Goal: Information Seeking & Learning: Learn about a topic

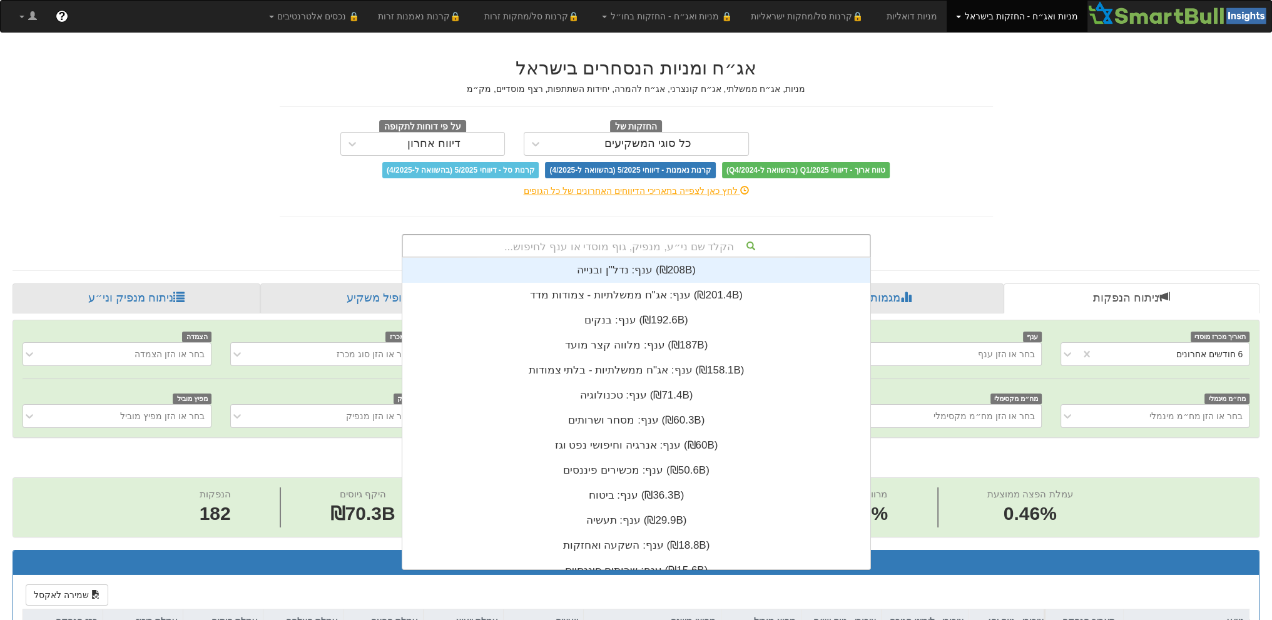
click at [687, 250] on div "הקלד שם ני״ע, מנפיק, גוף מוסדי או ענף לחיפוש..." at bounding box center [636, 245] width 467 height 21
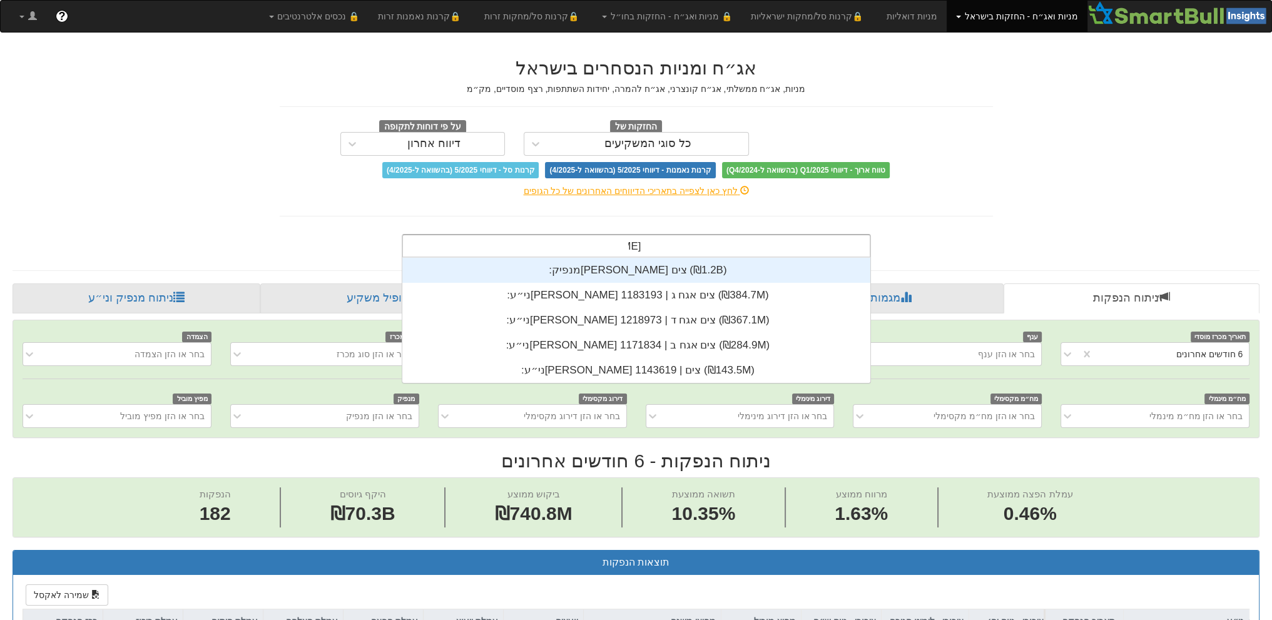
scroll to position [125, 0]
type input "[PERSON_NAME] צים"
click at [640, 267] on div "מנפיק: ‏[PERSON_NAME] צים ‎(₪1.2B)‎" at bounding box center [636, 270] width 468 height 25
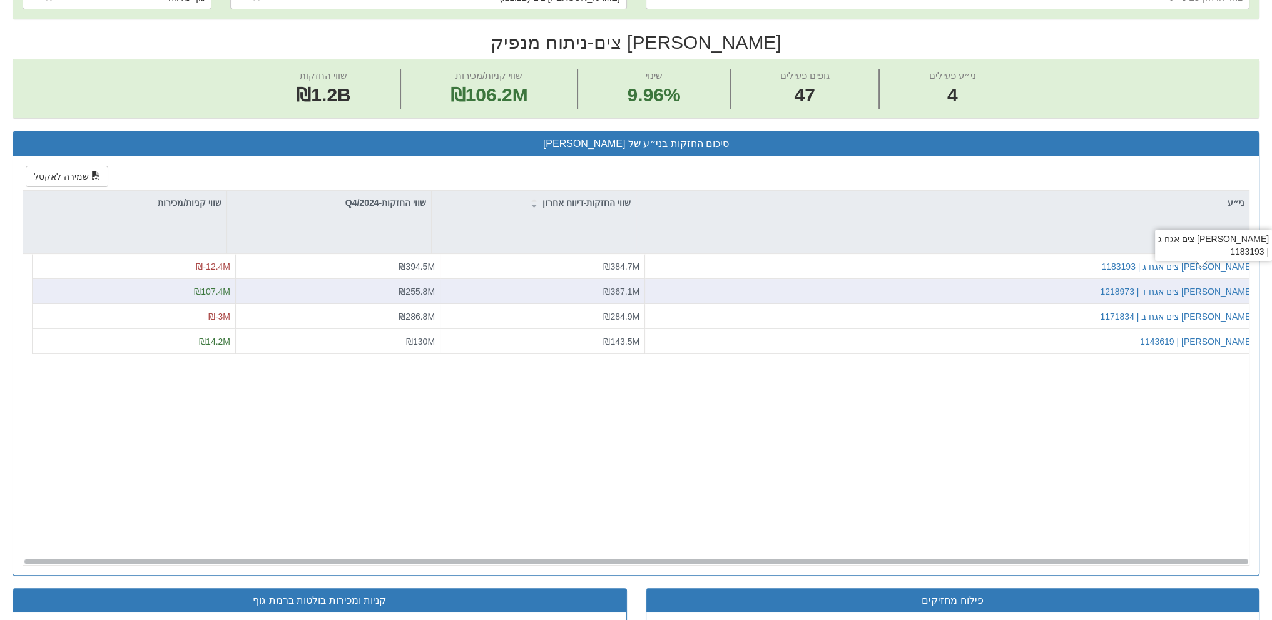
scroll to position [360, 0]
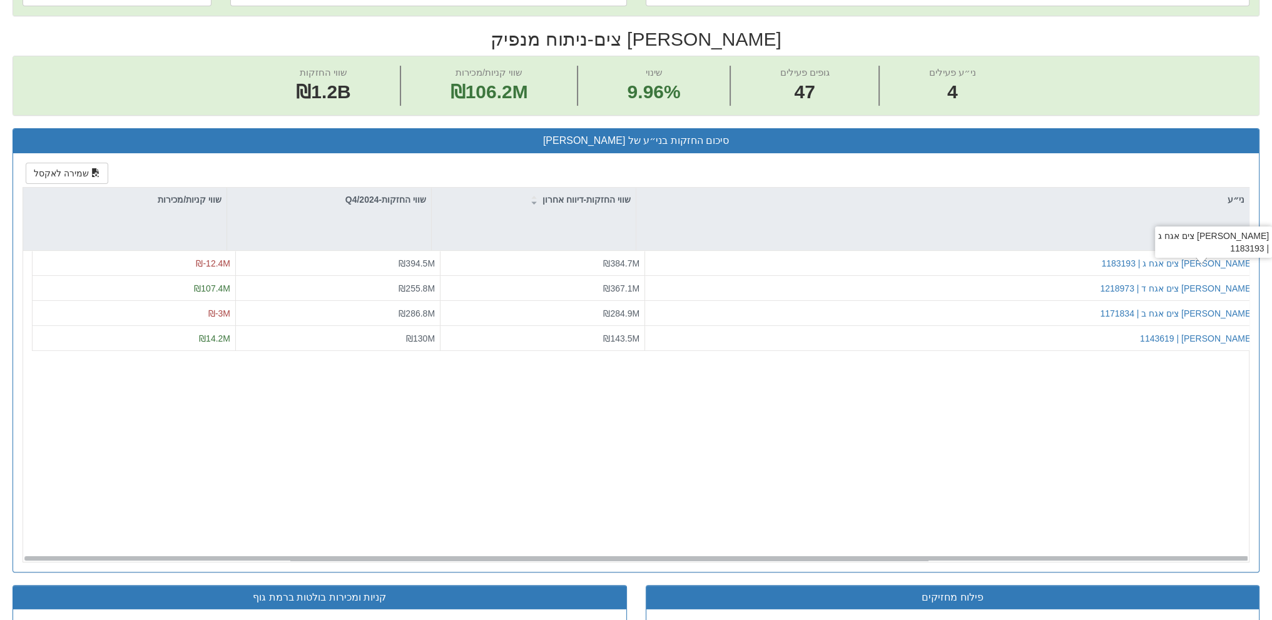
drag, startPoint x: 1204, startPoint y: 255, endPoint x: 838, endPoint y: 456, distance: 417.7
click at [838, 456] on div "[PERSON_NAME] צים אגח ג | 1183193 ₪384.7M ₪394.5M ₪-12.4M [PERSON_NAME] צים אגח…" at bounding box center [640, 406] width 1235 height 311
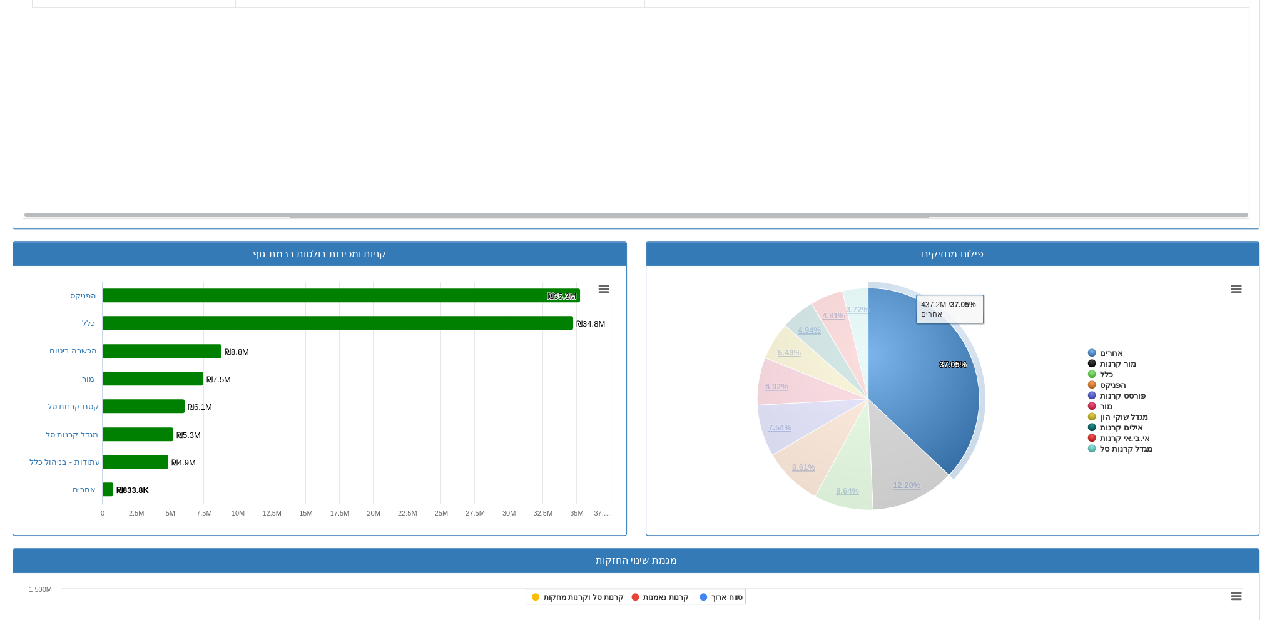
scroll to position [390, 0]
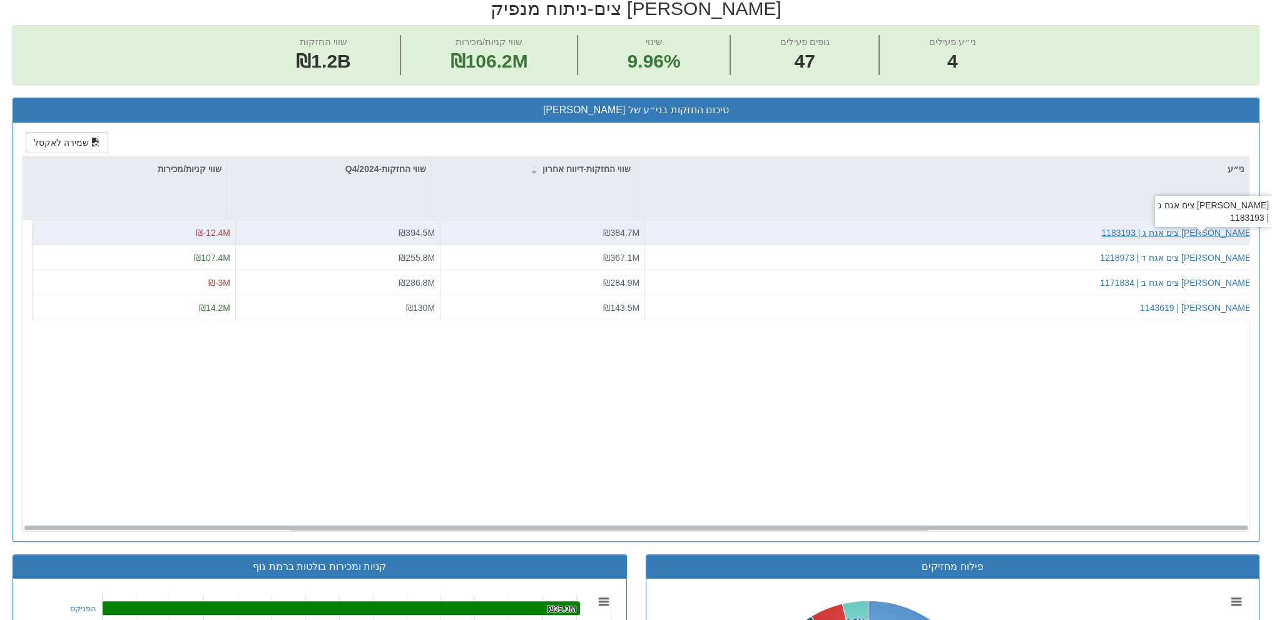
click at [1216, 228] on div "[PERSON_NAME] צים אגח ג | 1183193" at bounding box center [1177, 232] width 152 height 13
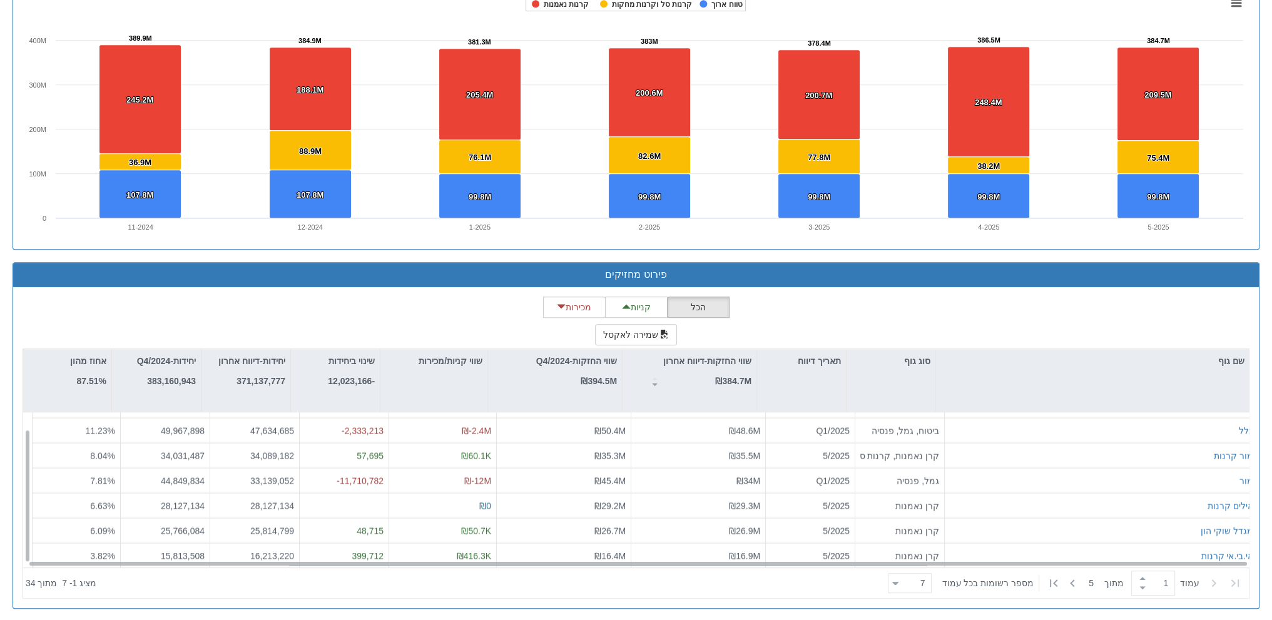
scroll to position [19, 0]
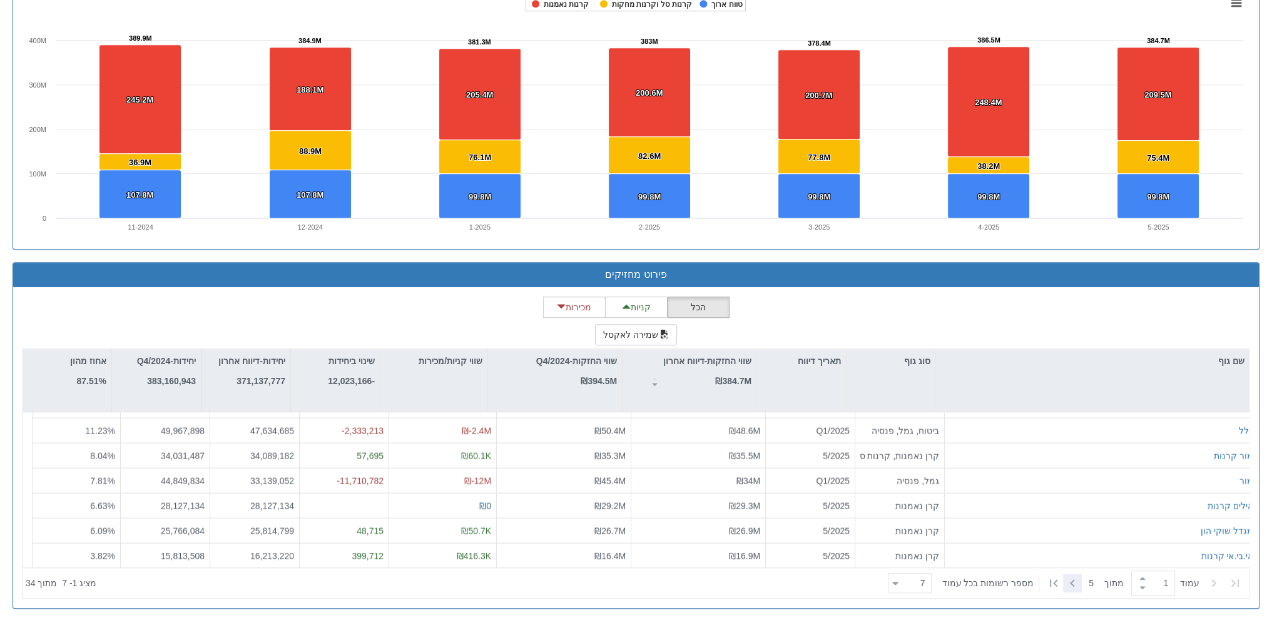
click at [1067, 584] on icon at bounding box center [1072, 583] width 15 height 15
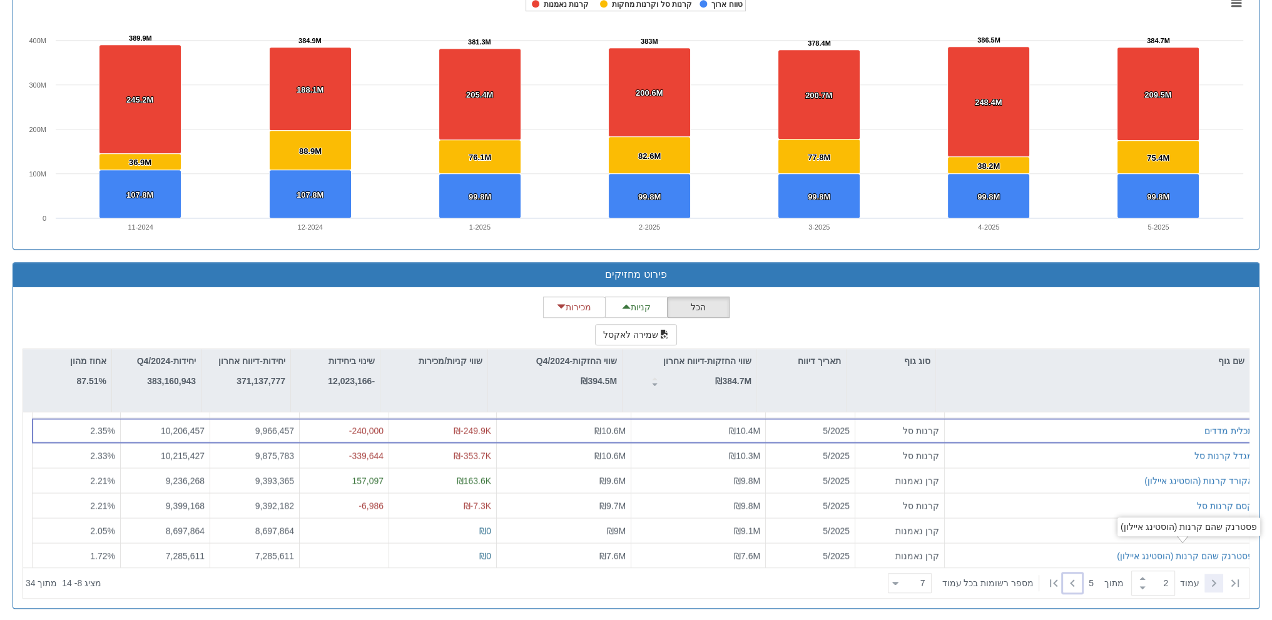
click at [1217, 578] on icon at bounding box center [1213, 583] width 15 height 15
type input "1"
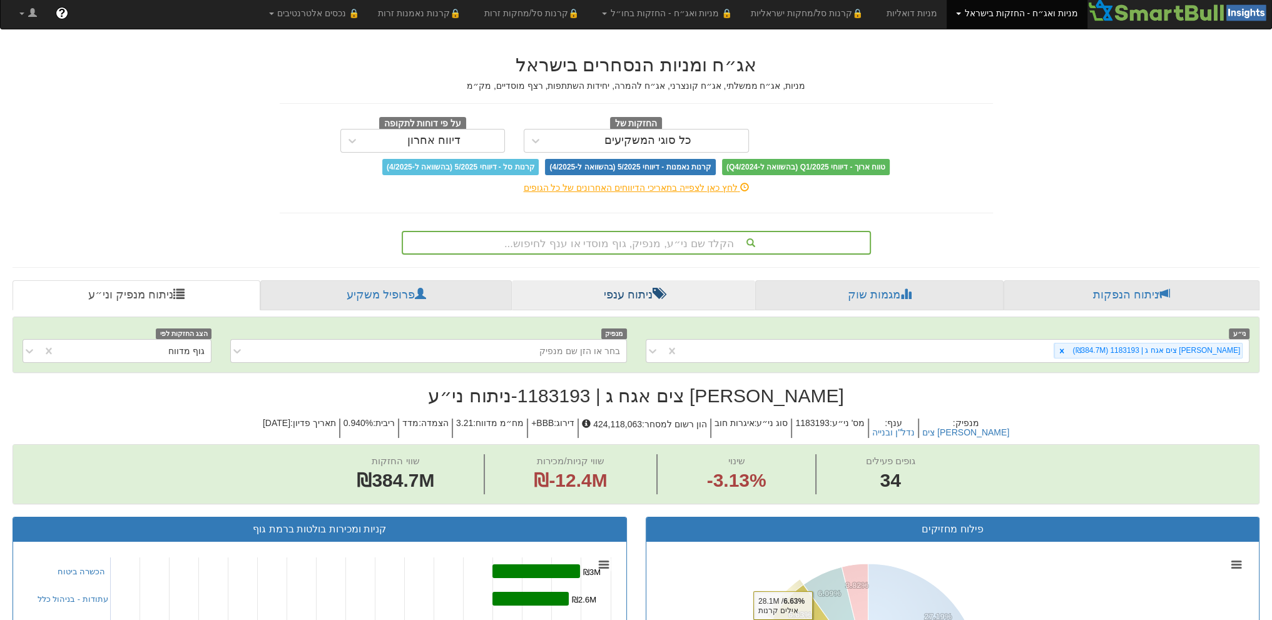
scroll to position [0, 0]
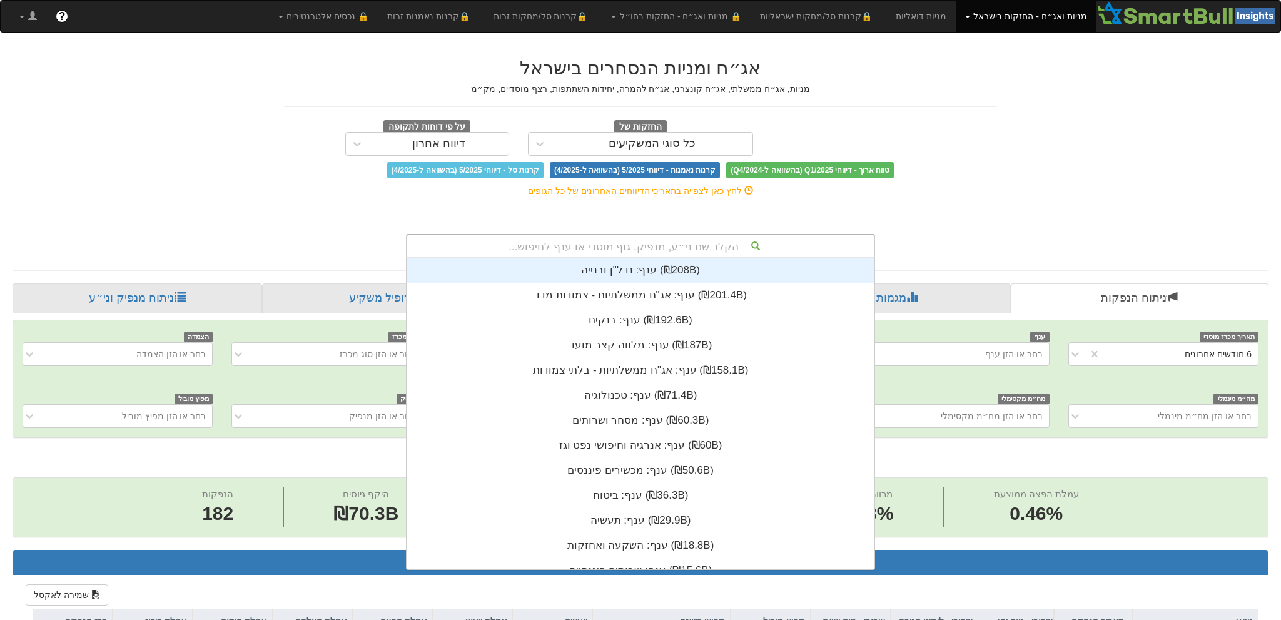
click at [601, 236] on div "הקלד שם ני״ע, מנפיק, גוף מוסדי או ענף לחיפוש..." at bounding box center [640, 245] width 467 height 21
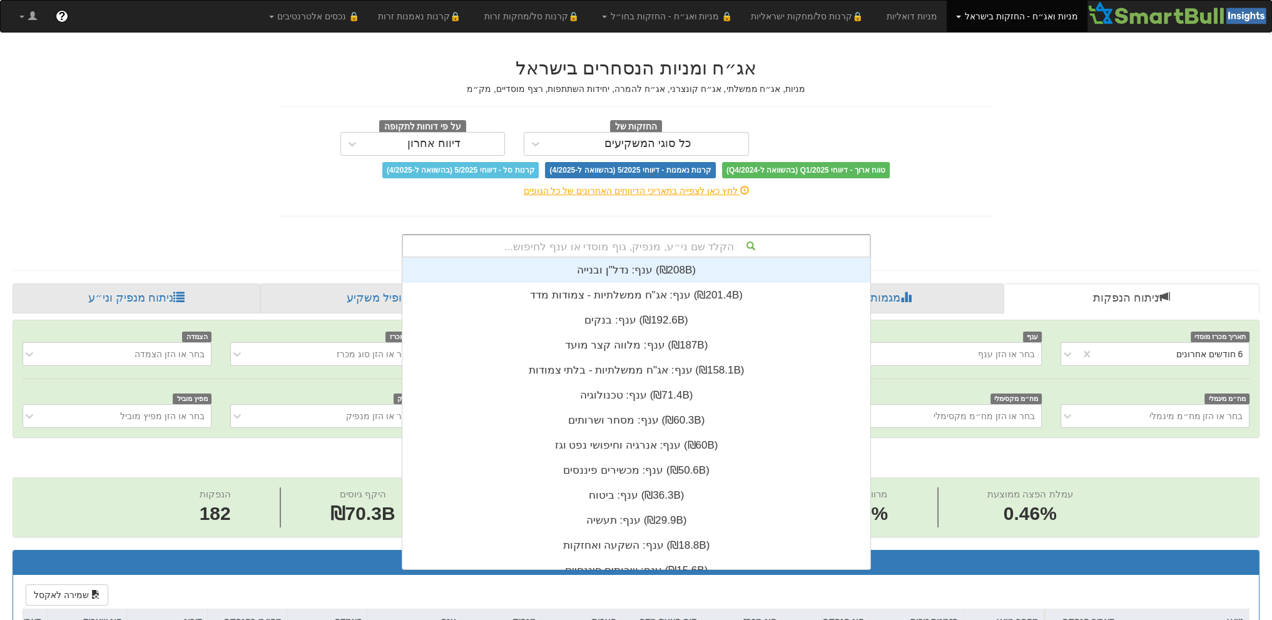
scroll to position [0, 2199]
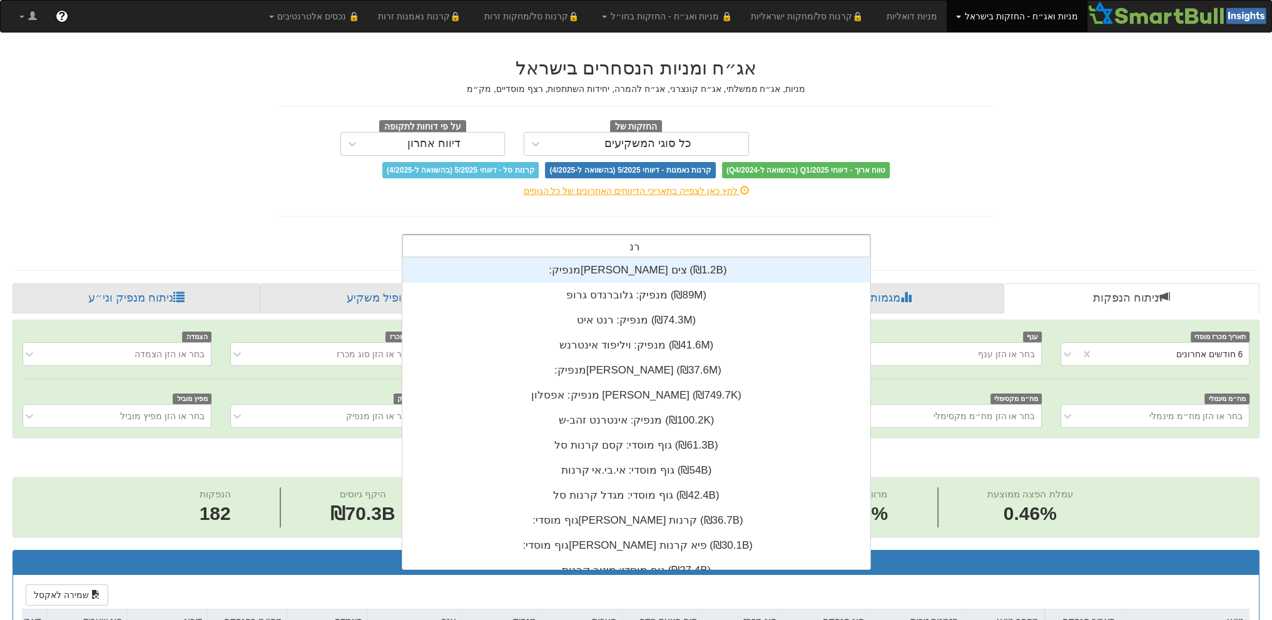
type input "[PERSON_NAME]"
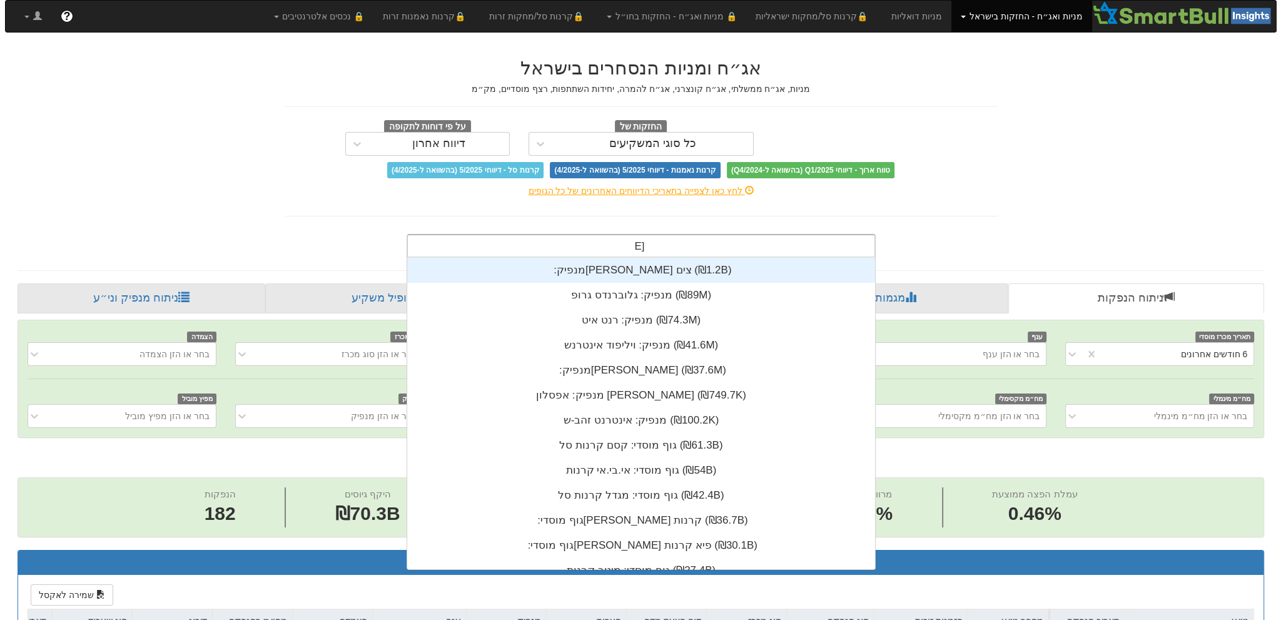
scroll to position [125, 0]
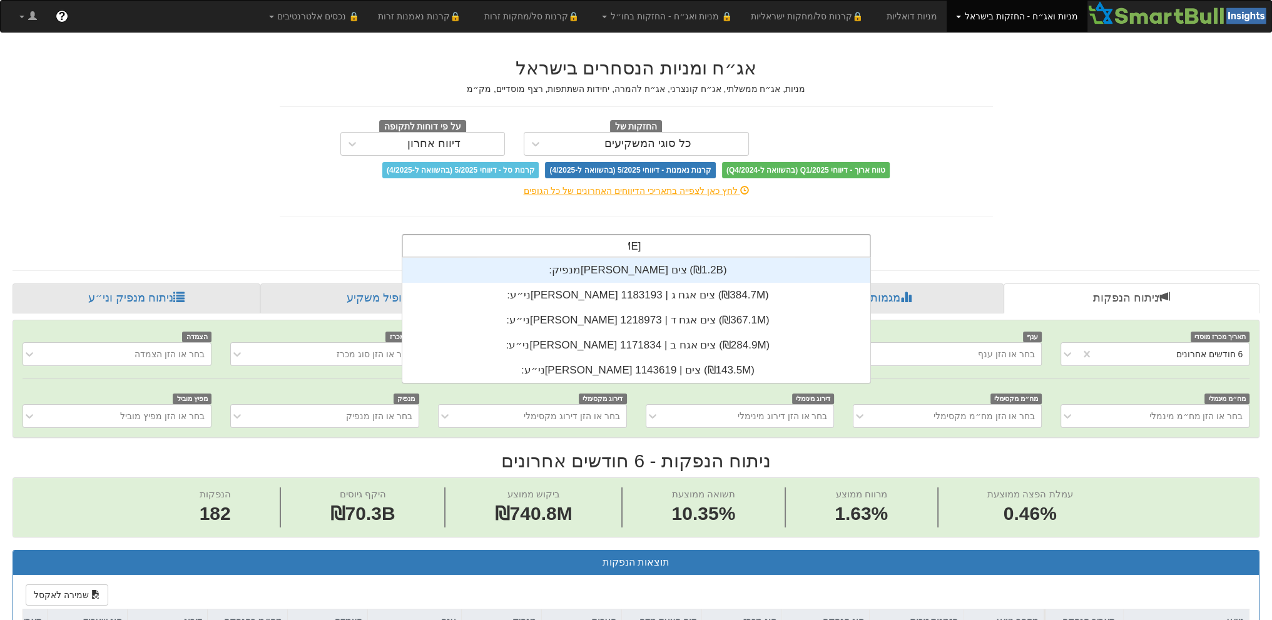
click at [601, 277] on div "מנפיק: ‏[PERSON_NAME] צים ‎(₪1.2B)‎" at bounding box center [636, 270] width 468 height 25
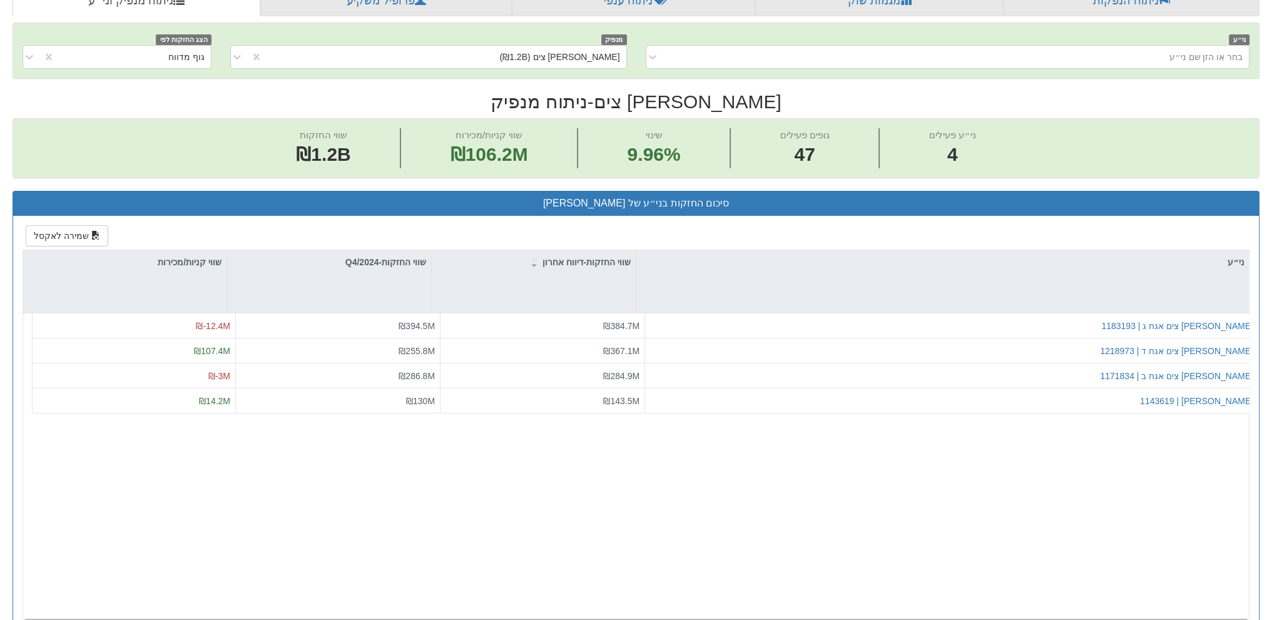
scroll to position [500, 0]
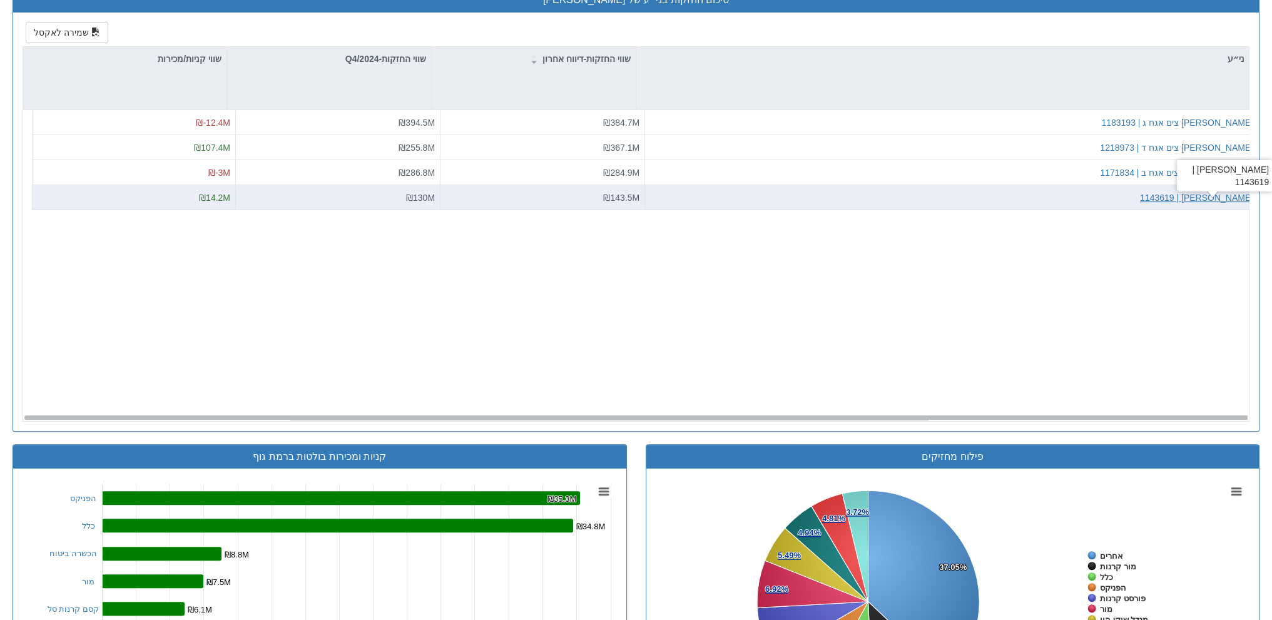
click at [1230, 191] on div "[PERSON_NAME] | 1143619" at bounding box center [1196, 197] width 113 height 13
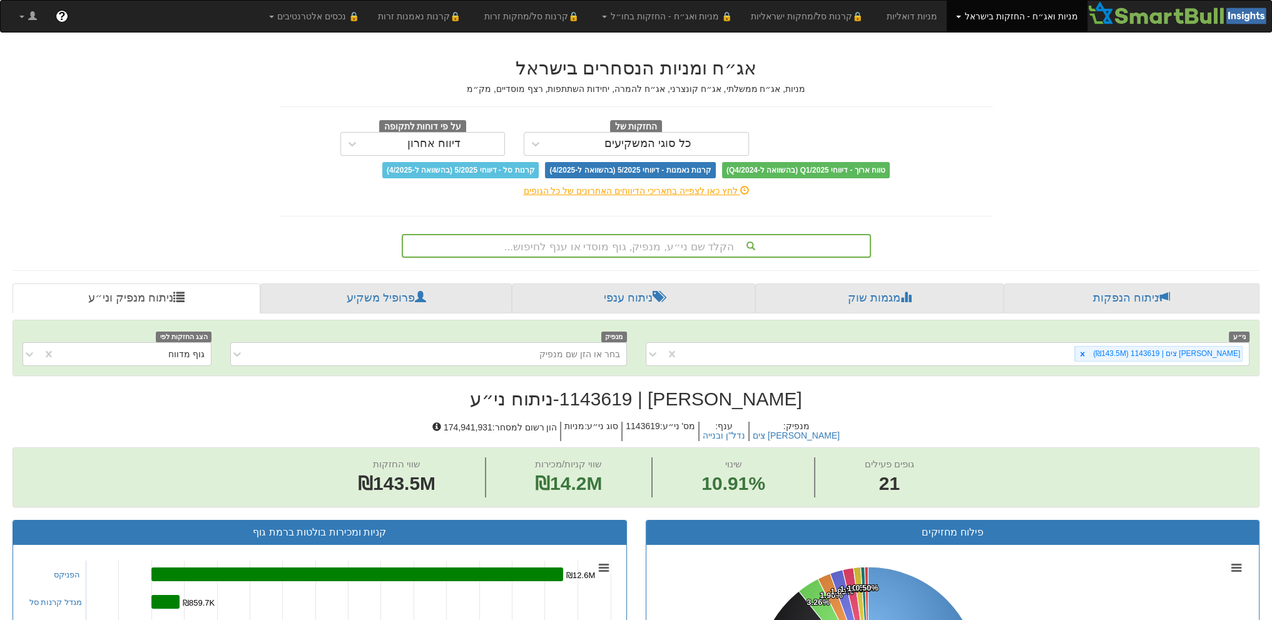
click at [582, 250] on div "הקלד שם ני״ע, מנפיק, גוף מוסדי או ענף לחיפוש..." at bounding box center [636, 245] width 467 height 21
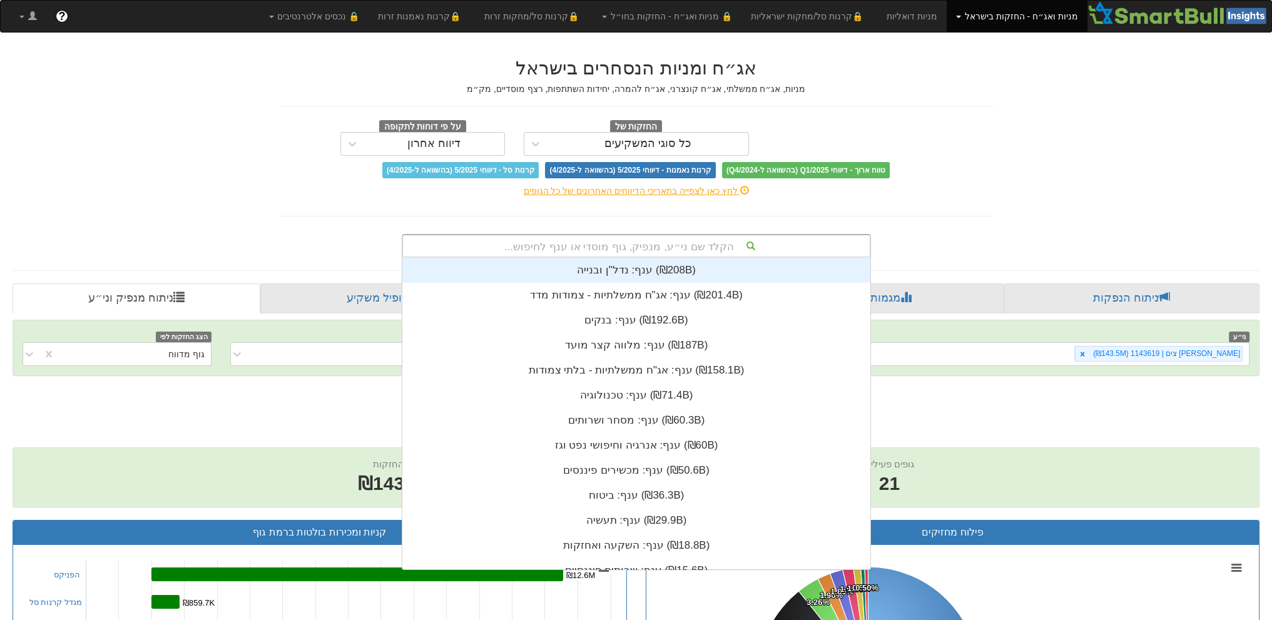
scroll to position [311, 0]
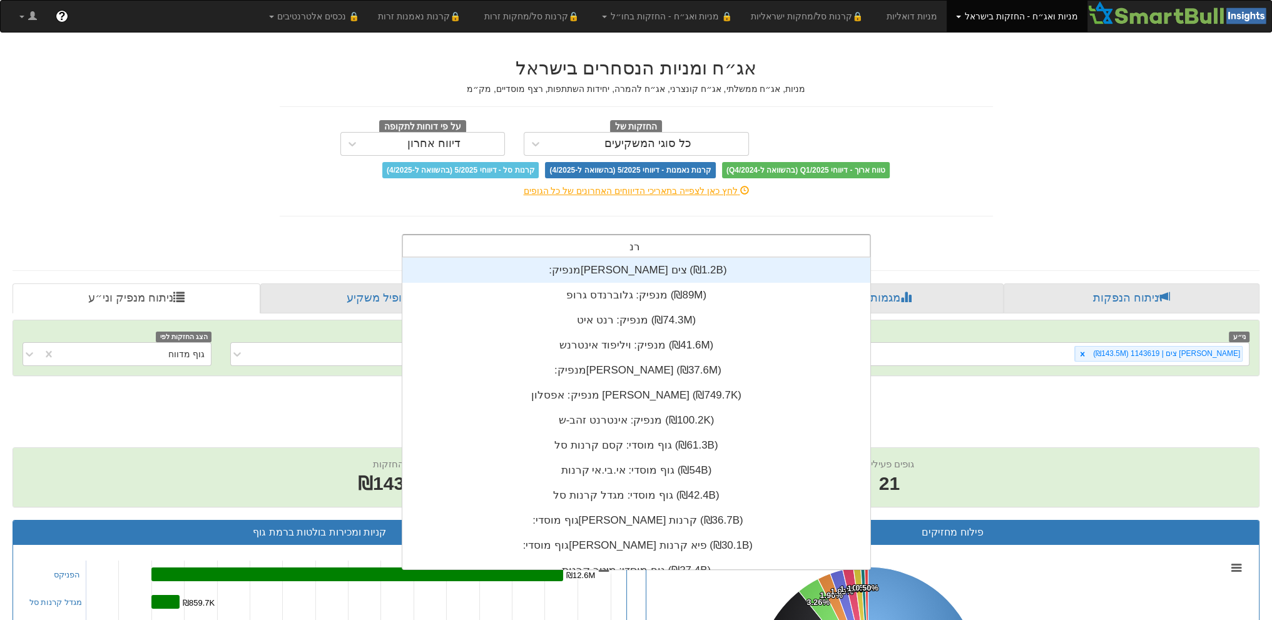
type input "[PERSON_NAME]"
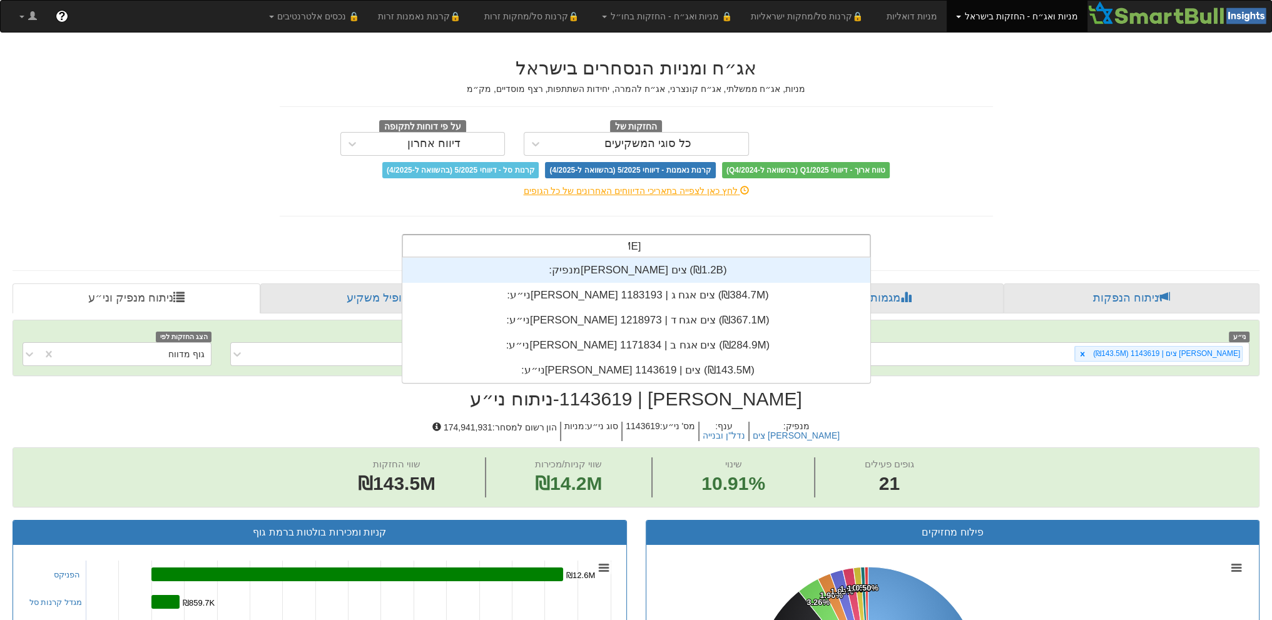
scroll to position [125, 0]
click at [591, 266] on div "מנפיק: ‏[PERSON_NAME] צים ‎(₪1.2B)‎" at bounding box center [636, 270] width 468 height 25
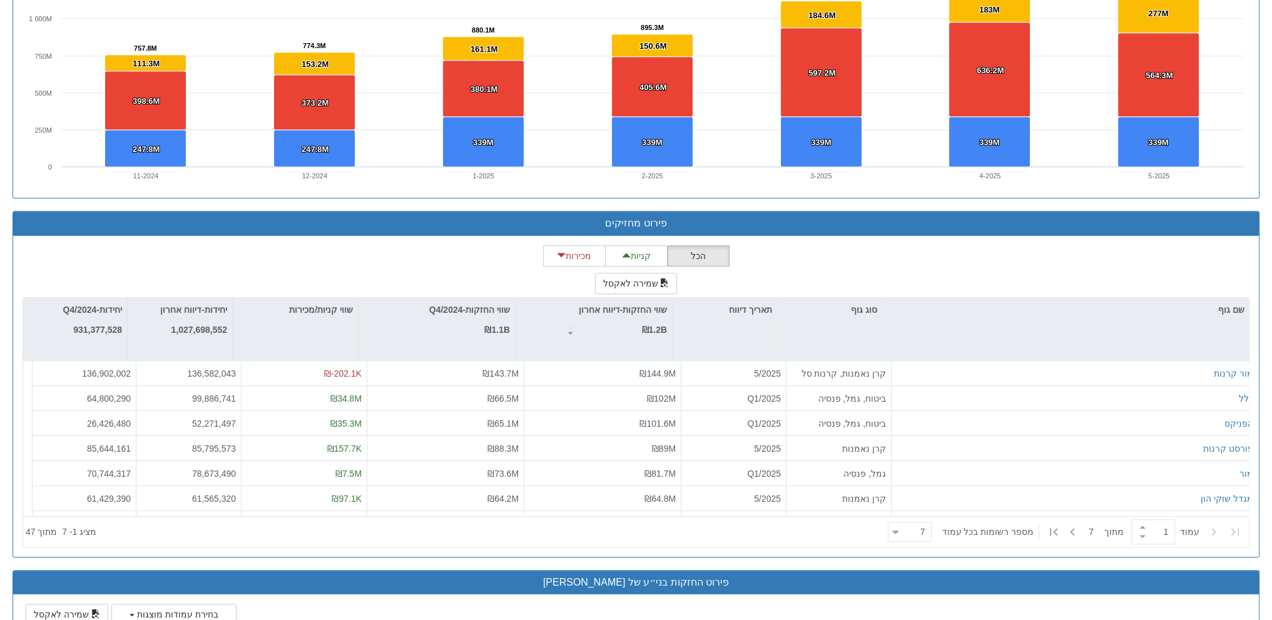
scroll to position [1423, 0]
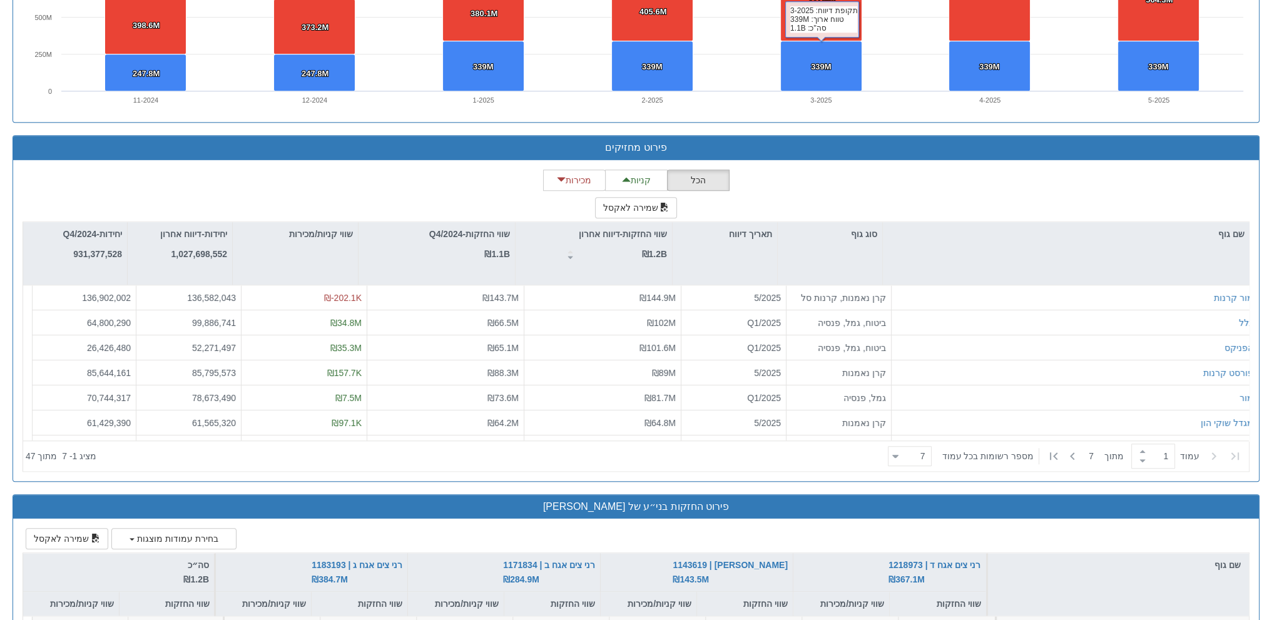
scroll to position [0, 2199]
click at [318, 501] on h3 "פירוט החזקות בני״ע של [PERSON_NAME]" at bounding box center [636, 506] width 1227 height 11
